Goal: Feedback & Contribution: Contribute content

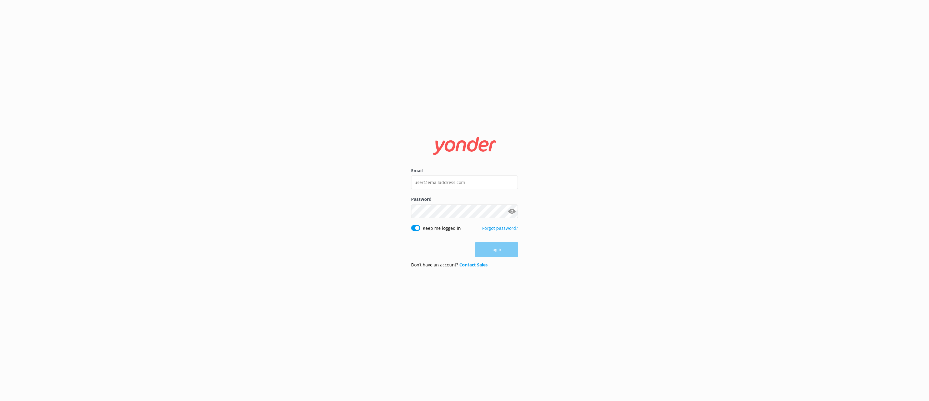
click at [254, 47] on div "Email Password Show password Keep me logged in Forgot password? Log in Don’t ha…" at bounding box center [464, 200] width 929 height 401
paste input "[EMAIL_ADDRESS][DOMAIN_NAME]"
type input "[EMAIL_ADDRESS][DOMAIN_NAME]"
click at [487, 243] on button "Log in" at bounding box center [496, 249] width 43 height 15
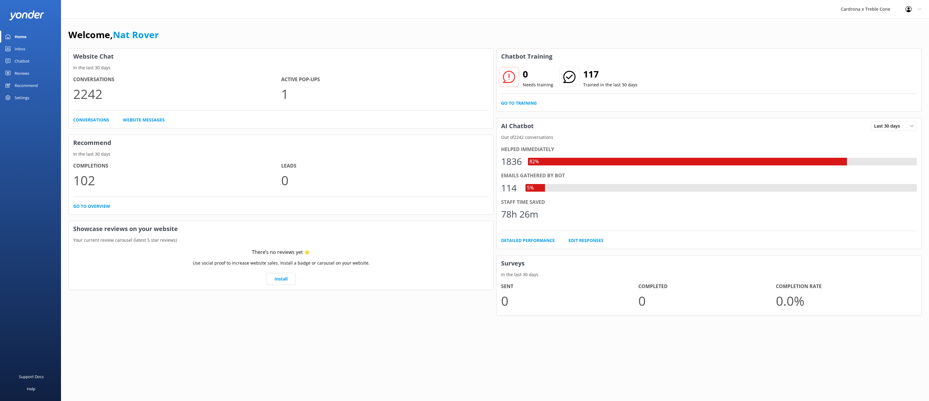
click at [511, 77] on icon at bounding box center [509, 77] width 12 height 12
click at [518, 102] on link "Go to Training" at bounding box center [519, 103] width 36 height 7
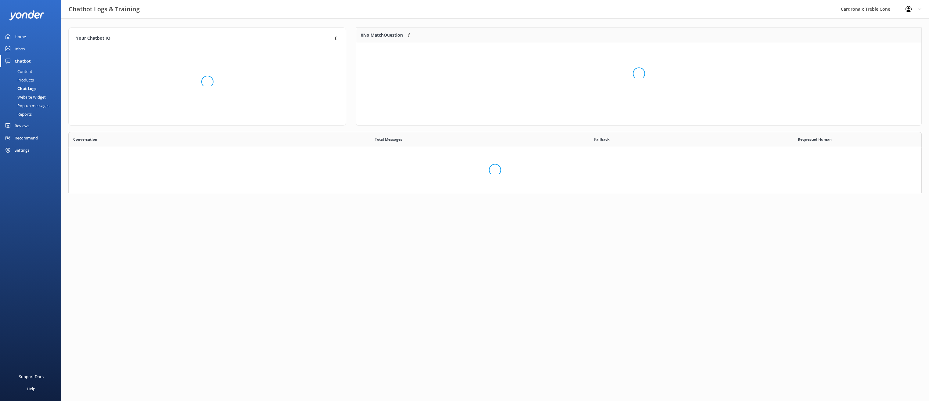
scroll to position [72, 560]
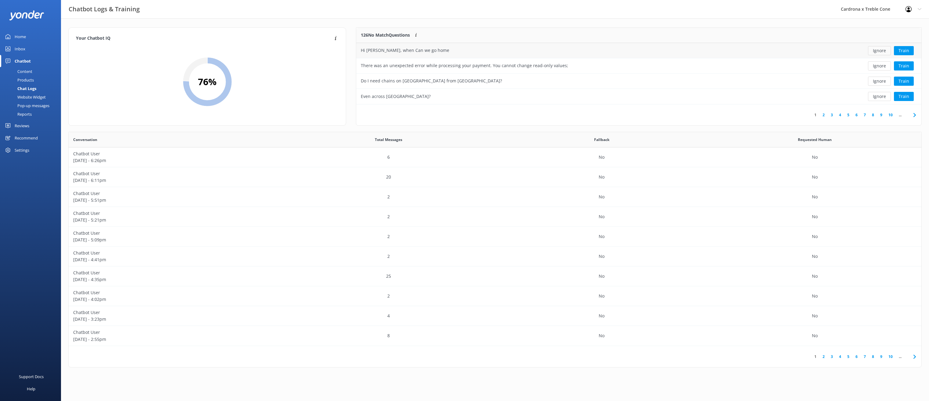
click at [879, 52] on button "Ignore" at bounding box center [879, 50] width 23 height 9
click at [884, 51] on button "Ignore" at bounding box center [879, 50] width 23 height 9
click at [887, 67] on button "Ignore" at bounding box center [879, 65] width 23 height 9
click at [885, 79] on button "Ignore" at bounding box center [879, 81] width 23 height 9
click at [884, 79] on button "Ignore" at bounding box center [879, 81] width 23 height 9
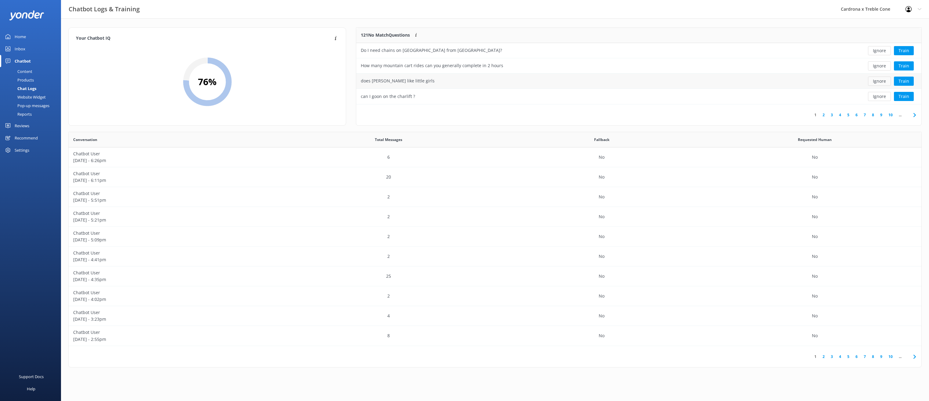
click at [882, 81] on button "Ignore" at bounding box center [879, 81] width 23 height 9
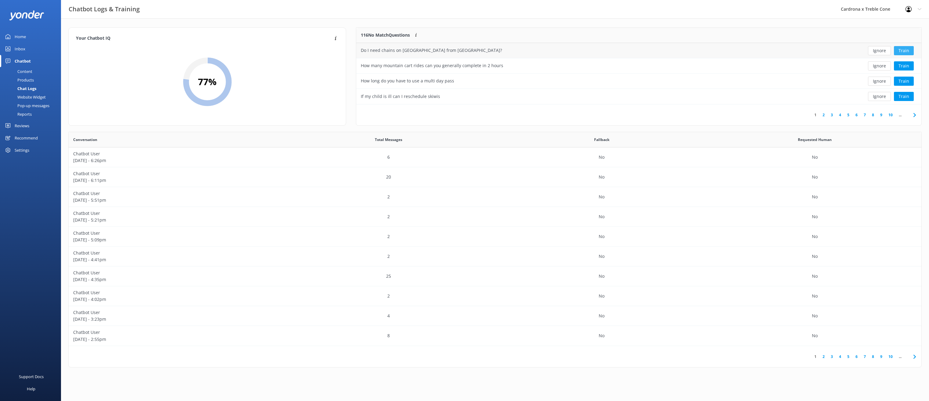
click at [908, 50] on button "Train" at bounding box center [904, 50] width 20 height 9
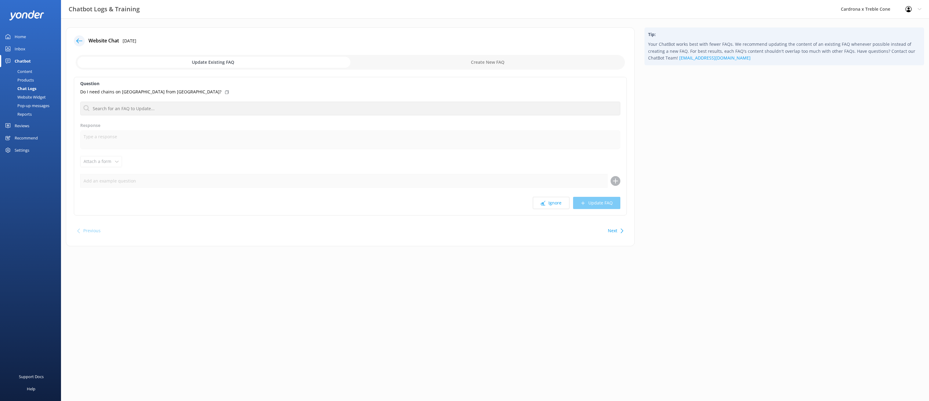
click at [76, 38] on div at bounding box center [79, 40] width 11 height 11
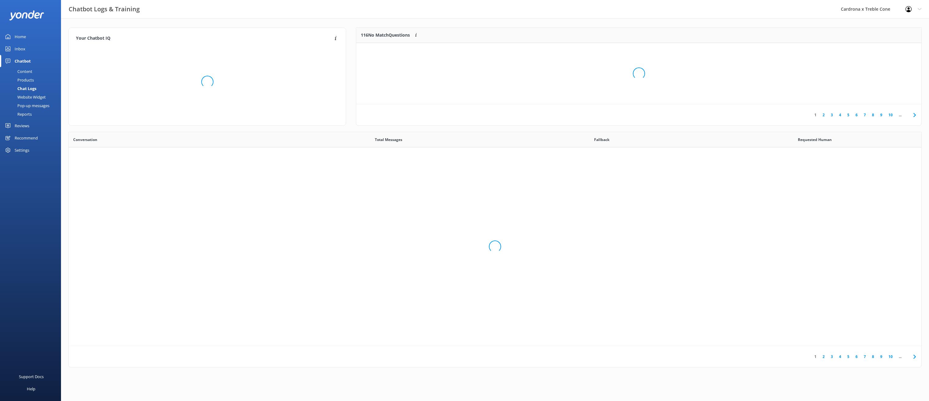
scroll to position [209, 848]
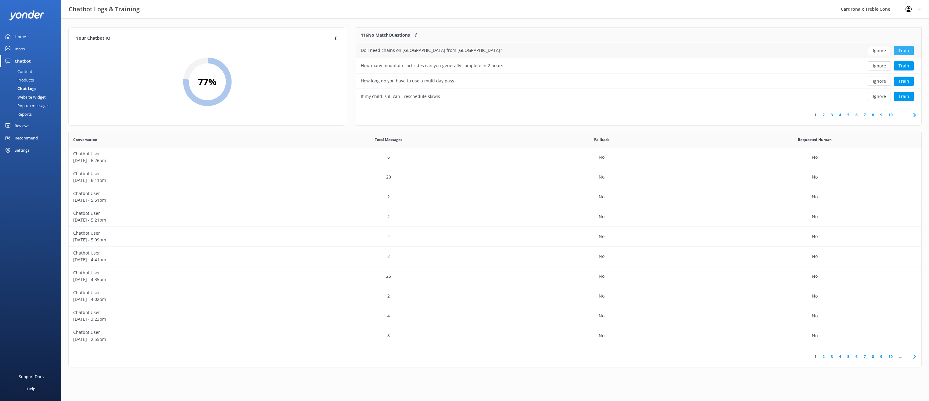
click at [908, 52] on button "Train" at bounding box center [904, 50] width 20 height 9
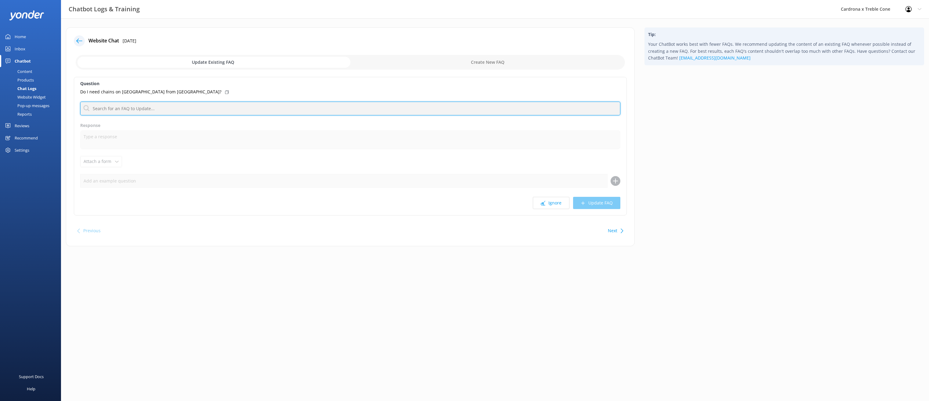
click at [128, 111] on input "text" at bounding box center [350, 109] width 540 height 14
type input "c"
type input "snow"
click at [154, 146] on p "Do I need snow chains on my vehicle" at bounding box center [121, 143] width 75 height 7
type textarea "You’ll need to carry snow chains as conditions can change quickly. For the late…"
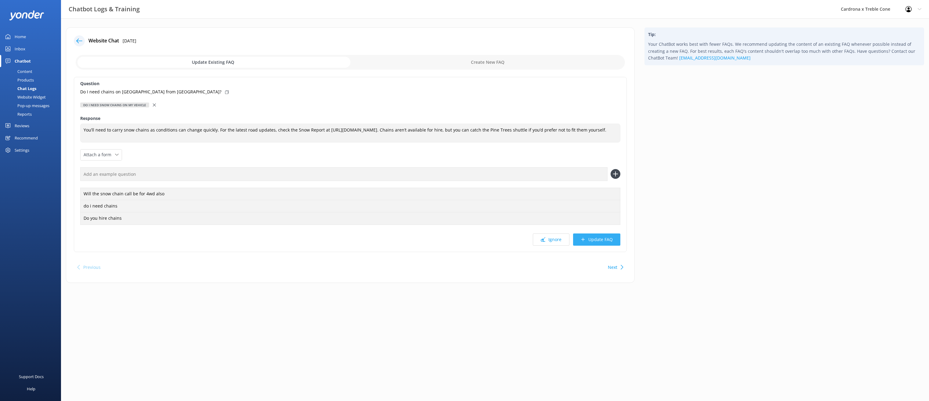
click at [596, 243] on button "Update FAQ" at bounding box center [596, 239] width 47 height 12
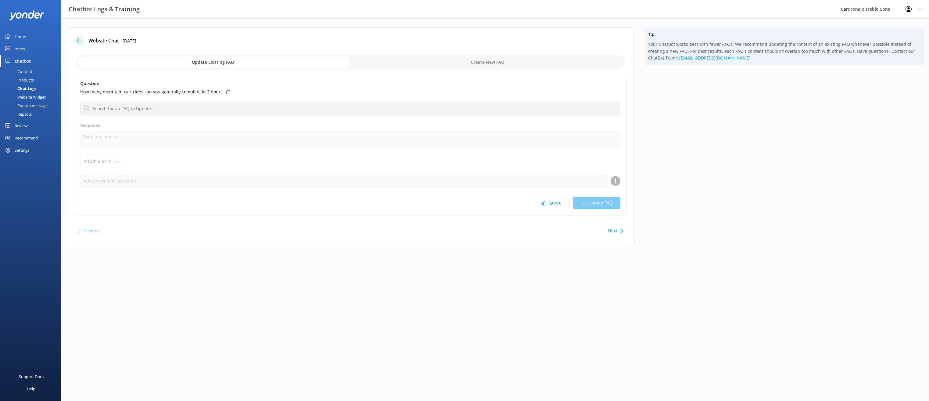
click at [76, 40] on div at bounding box center [79, 40] width 11 height 11
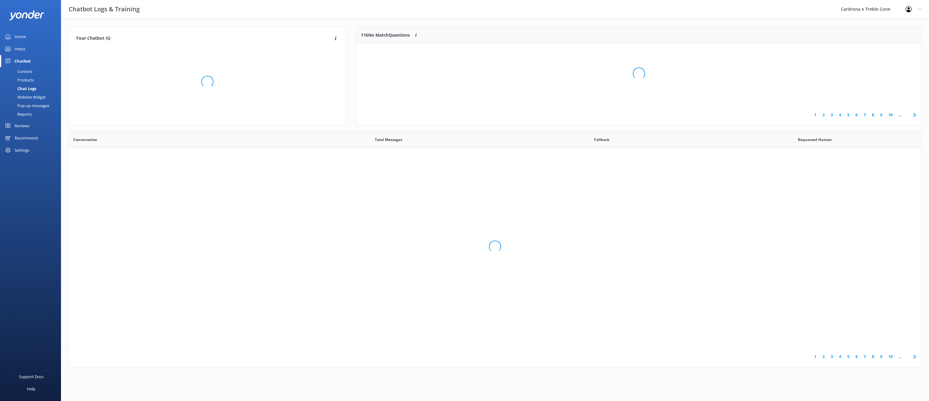
scroll to position [209, 848]
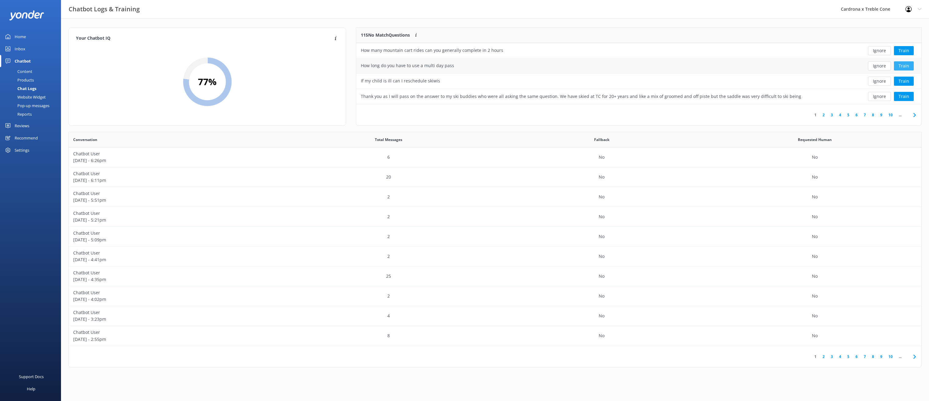
click at [906, 65] on button "Train" at bounding box center [904, 65] width 20 height 9
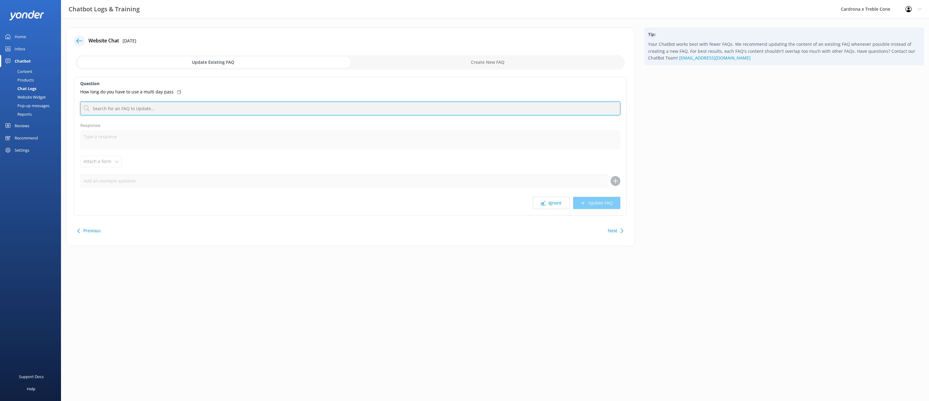
click at [124, 109] on input "text" at bounding box center [350, 109] width 540 height 14
type input "muli"
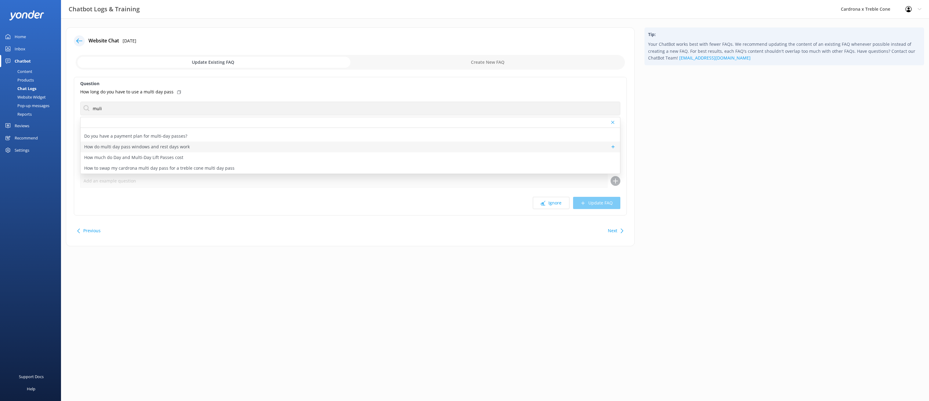
click at [202, 146] on div "How do multi day pass windows and rest days work" at bounding box center [351, 147] width 540 height 11
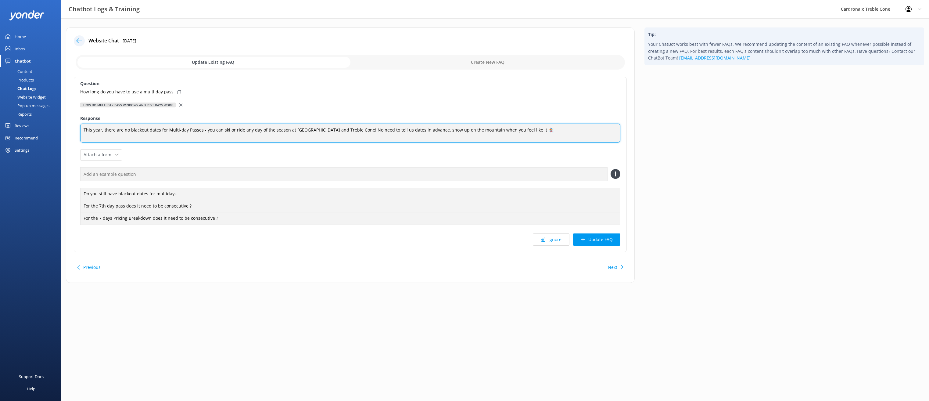
click at [521, 131] on textarea "This year, there are no blackout dates for Multi-day Passes - you can ski or ri…" at bounding box center [350, 133] width 540 height 19
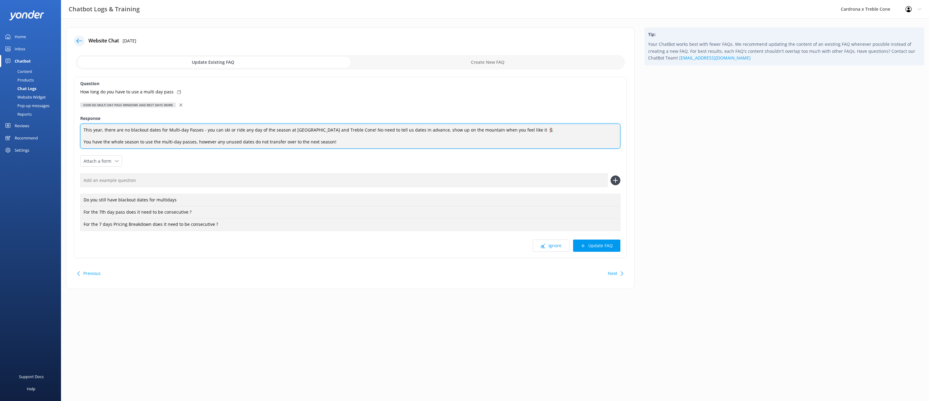
click at [162, 143] on textarea "This year, there are no blackout dates for Multi-day Passes - you can ski or ri…" at bounding box center [350, 136] width 540 height 25
click at [182, 143] on textarea "This year, there are no blackout dates for Multi-day Passes - you can ski or ri…" at bounding box center [350, 136] width 540 height 25
type textarea "This year, there are no blackout dates for Multi-day Passes - you can ski or ri…"
click at [585, 244] on icon at bounding box center [583, 245] width 5 height 5
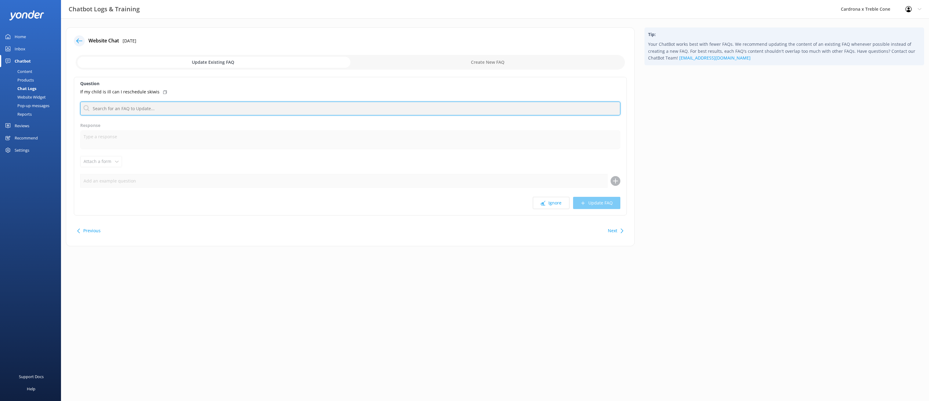
click at [139, 113] on input "text" at bounding box center [350, 109] width 540 height 14
type input "s"
type input "l"
type input "program"
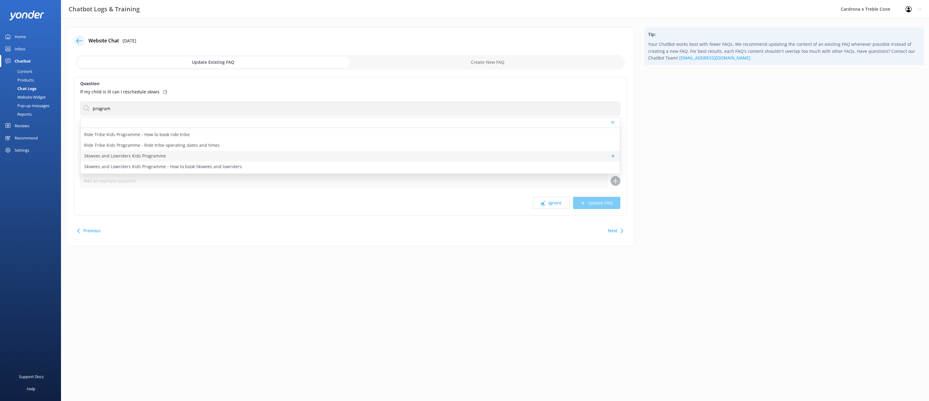
click at [175, 153] on div "Skiwees and Lowriders Kids Programme" at bounding box center [351, 156] width 540 height 11
type textarea "Skiwees (skiers aged [DEMOGRAPHIC_DATA]-14yrs) and Lowriders (snowboarders aged…"
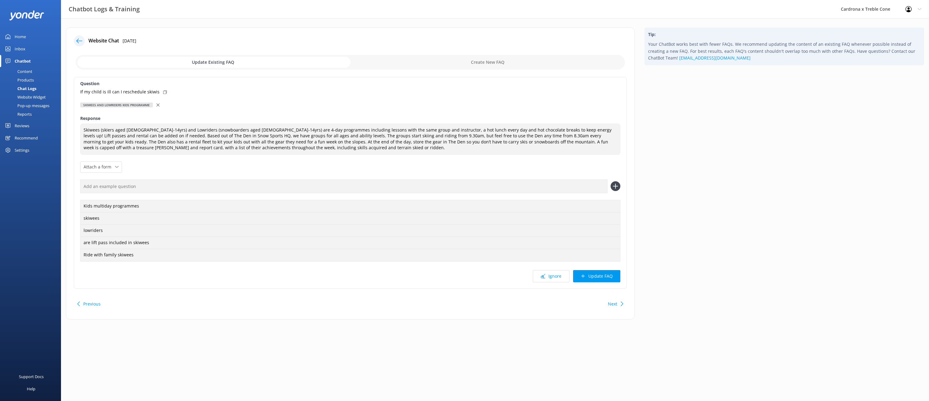
click at [158, 105] on use at bounding box center [158, 104] width 3 height 3
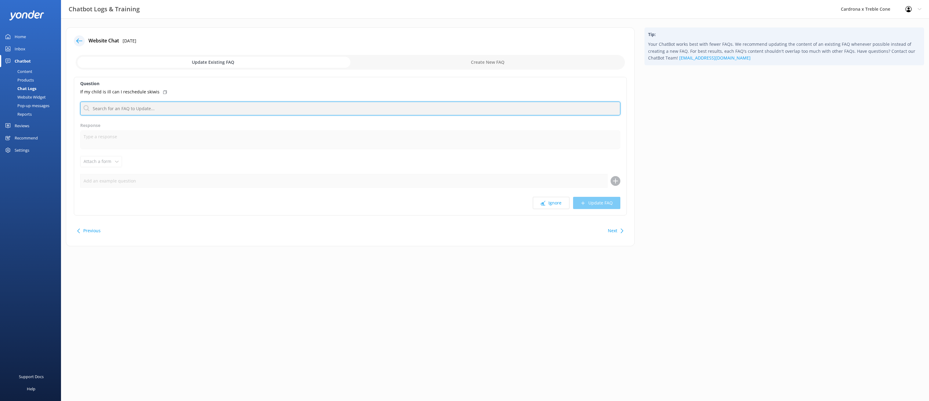
click at [136, 110] on input "text" at bounding box center [350, 109] width 540 height 14
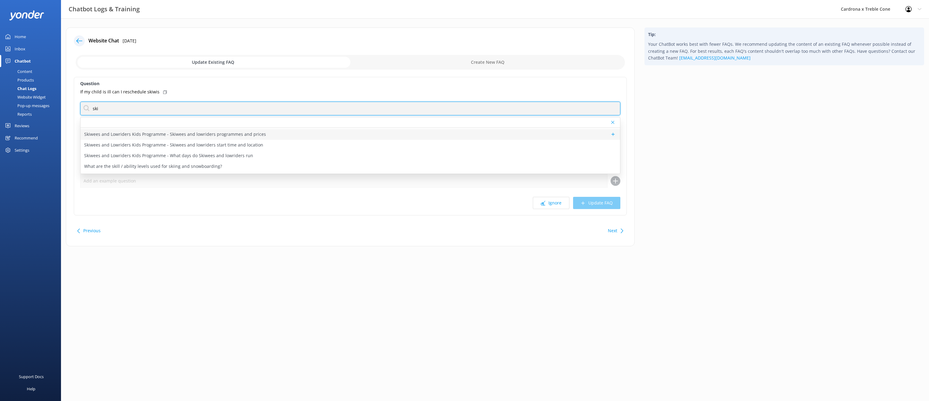
scroll to position [178, 0]
type input "ski"
click at [189, 145] on p "Skiwees and Lowriders Kids Programme - What days do Skiwees and lowriders run" at bounding box center [168, 146] width 169 height 7
type textarea "Skiwees and Lowriders run every week of the season for 4 consecutive days, [DAT…"
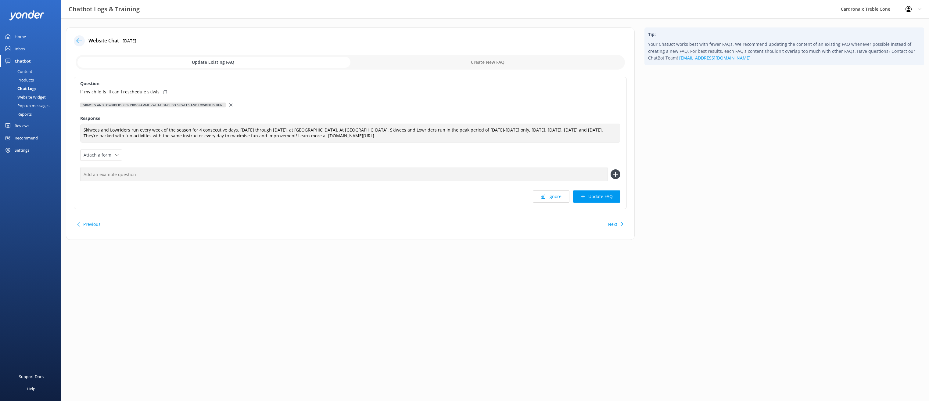
click at [229, 105] on icon at bounding box center [230, 104] width 3 height 3
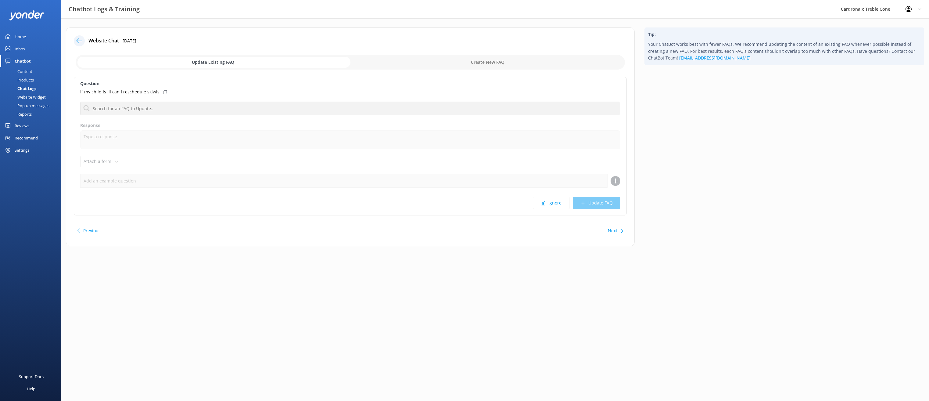
click at [81, 43] on icon at bounding box center [79, 41] width 6 height 6
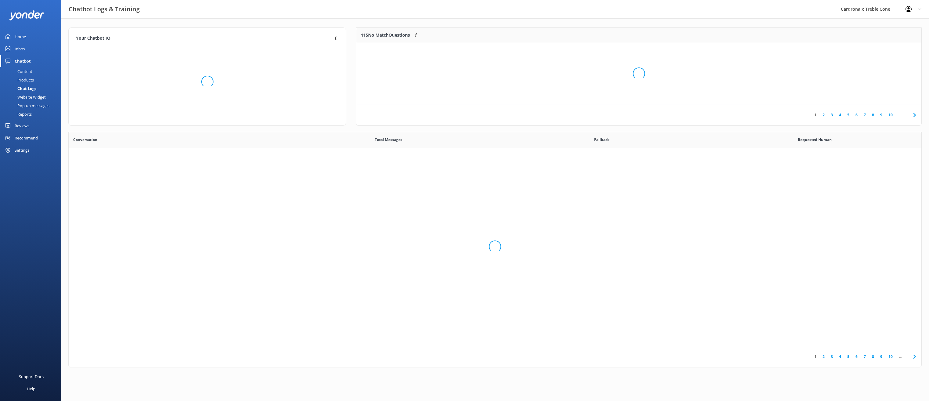
scroll to position [209, 848]
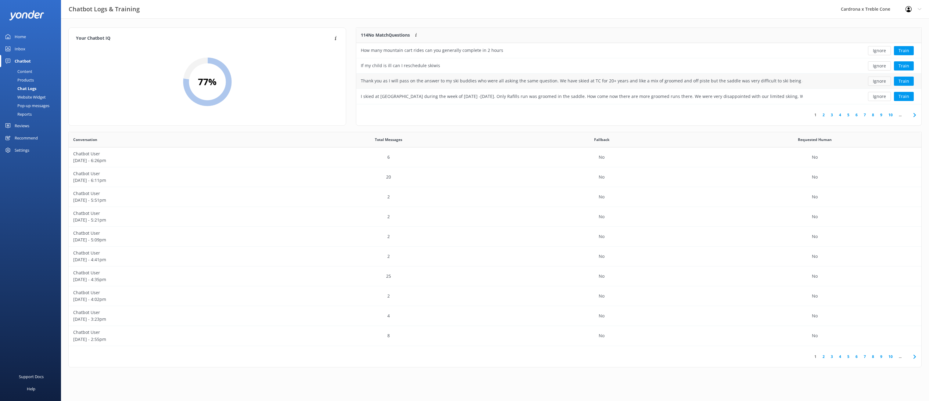
click at [876, 84] on button "Ignore" at bounding box center [879, 81] width 23 height 9
click at [881, 81] on button "Ignore" at bounding box center [879, 81] width 23 height 9
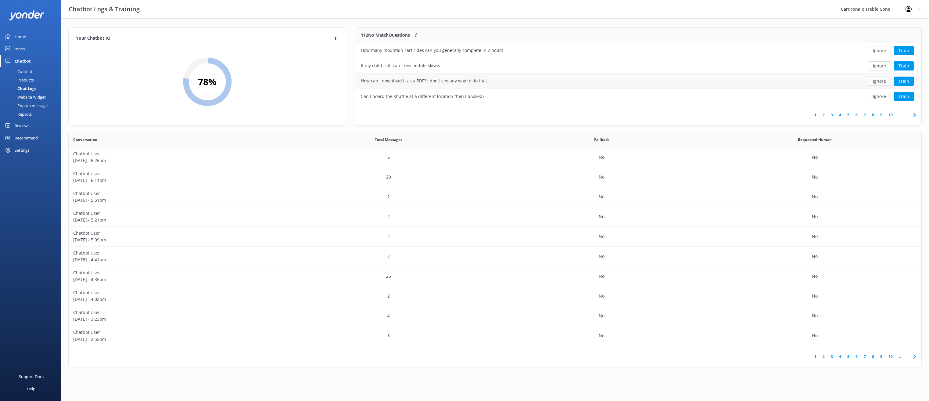
click at [883, 81] on button "Ignore" at bounding box center [879, 81] width 23 height 9
click at [906, 79] on button "Train" at bounding box center [904, 81] width 20 height 9
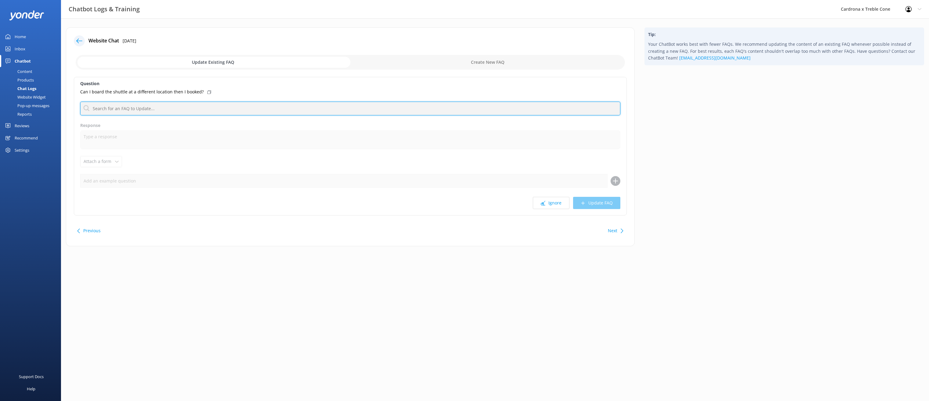
click at [153, 107] on input "text" at bounding box center [350, 109] width 540 height 14
type input "transport"
click at [165, 158] on div "Transport bookings and availability" at bounding box center [351, 157] width 540 height 11
type textarea "You can check availability and book your Cardrona or Treble Cone transport at […"
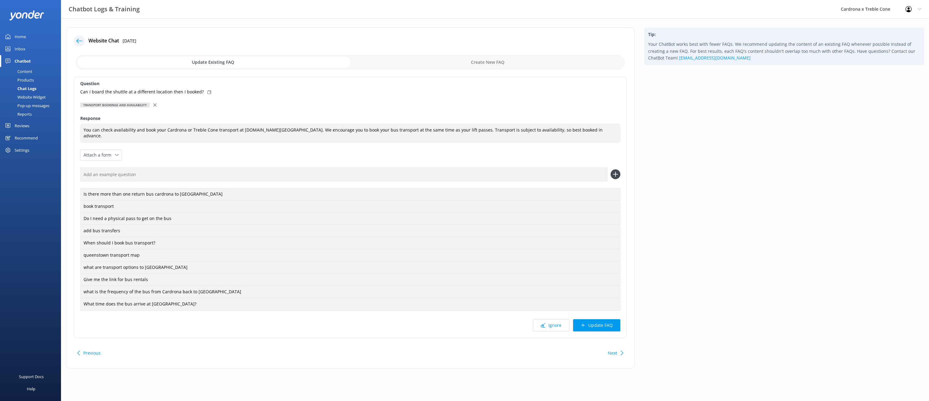
click at [156, 107] on div at bounding box center [155, 105] width 4 height 7
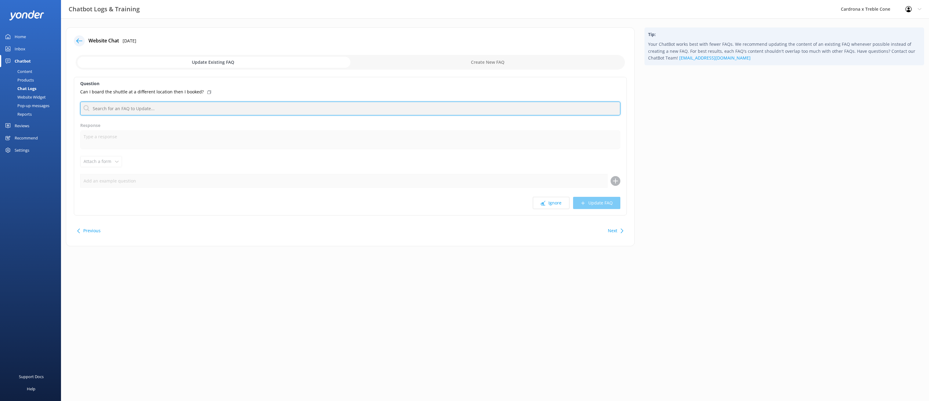
click at [117, 110] on input "text" at bounding box center [350, 109] width 540 height 14
type input "transport"
click at [161, 144] on div "Information about winter Transport" at bounding box center [351, 147] width 540 height 11
type textarea "Our aim is to reduce emissions, so we encourage using the bus for transportatio…"
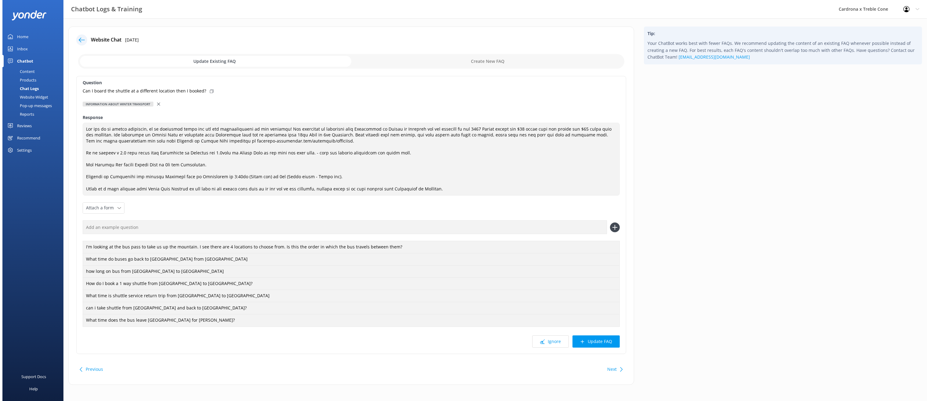
scroll to position [0, 0]
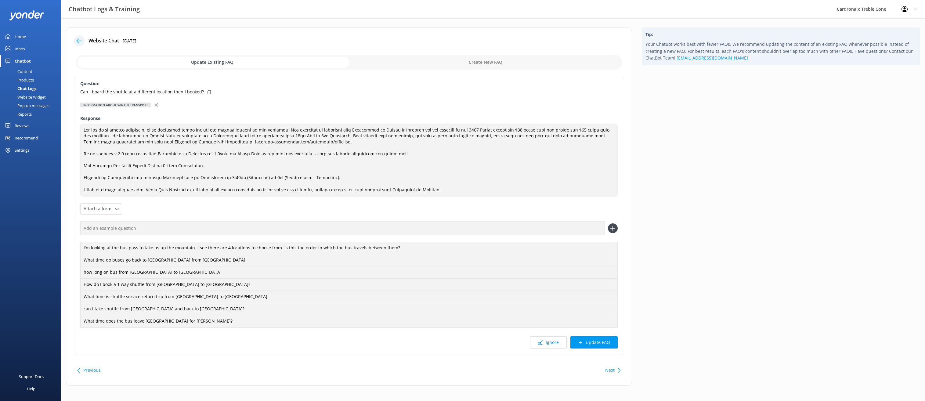
click at [155, 104] on icon at bounding box center [156, 104] width 3 height 3
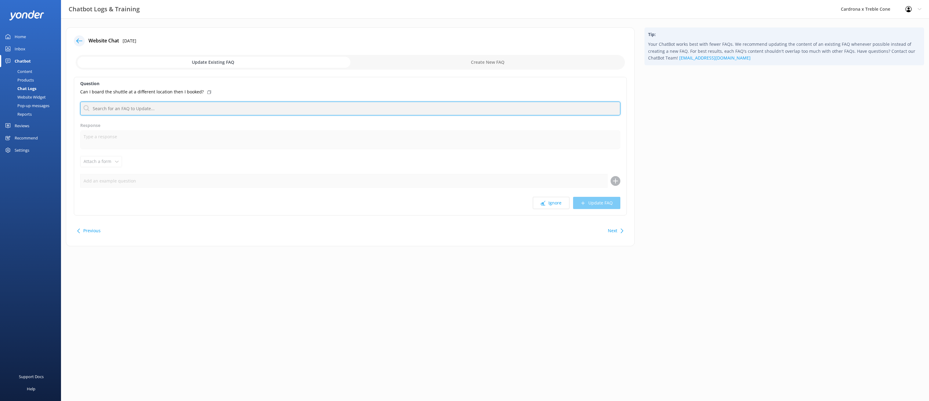
click at [114, 109] on input "text" at bounding box center [350, 109] width 540 height 14
type input "transport"
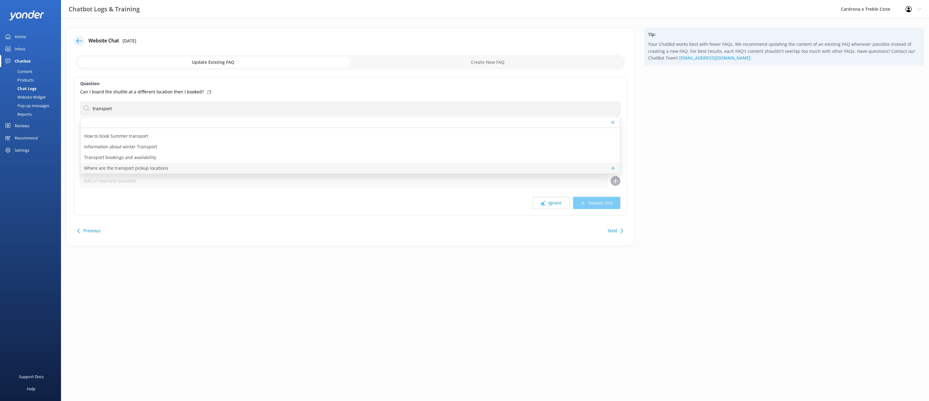
click at [152, 167] on p "Where are the transport pickup locations" at bounding box center [126, 168] width 84 height 7
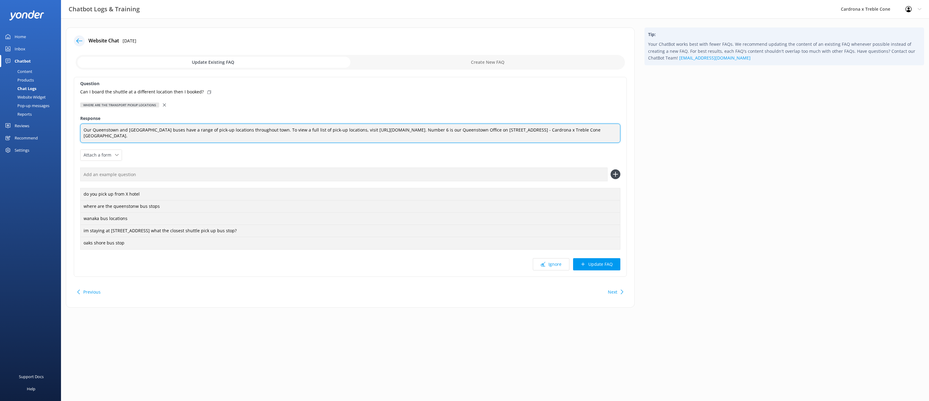
click at [117, 137] on textarea "Our Queenstown and [GEOGRAPHIC_DATA] buses have a range of pick-up locations th…" at bounding box center [350, 133] width 540 height 19
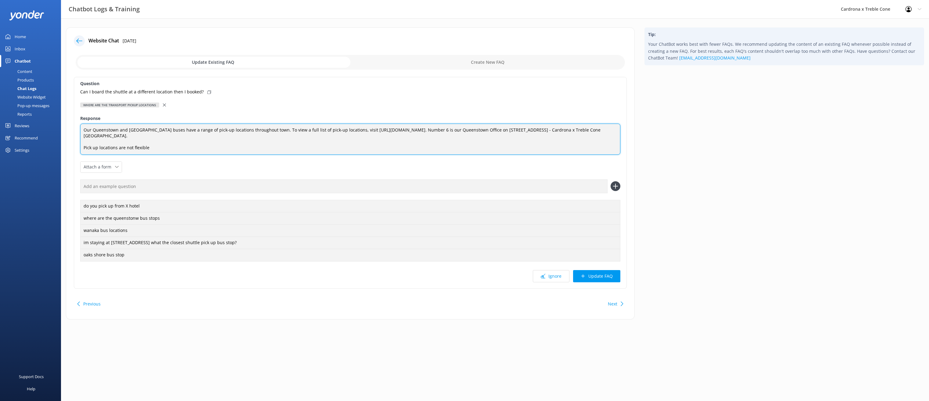
type textarea "Our Queenstown and [GEOGRAPHIC_DATA] buses have a range of pick-up locations th…"
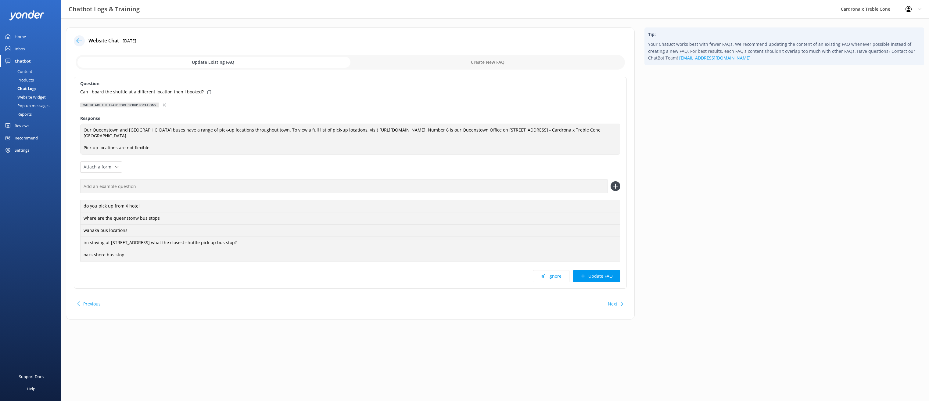
click at [81, 40] on icon at bounding box center [79, 41] width 6 height 6
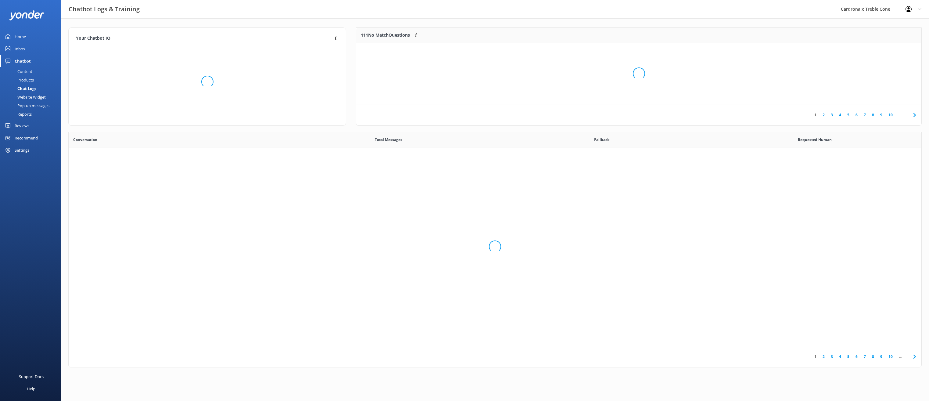
scroll to position [209, 848]
